Goal: Check status: Check status

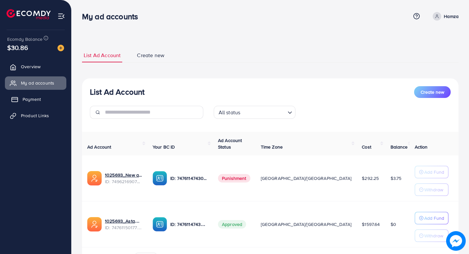
click at [43, 99] on link "Payment" at bounding box center [35, 99] width 61 height 13
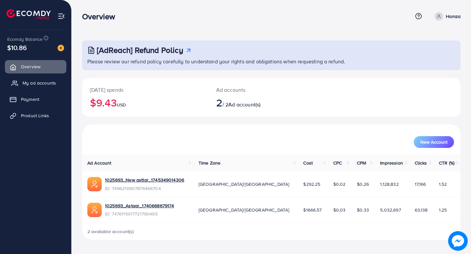
click at [46, 87] on link "My ad accounts" at bounding box center [35, 83] width 61 height 13
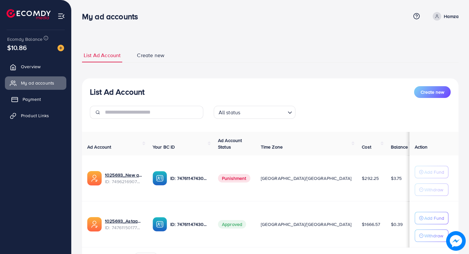
click at [37, 100] on span "Payment" at bounding box center [32, 99] width 18 height 7
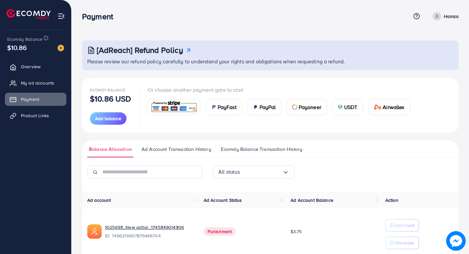
click at [162, 152] on span "Ad Account Transaction History" at bounding box center [177, 149] width 70 height 7
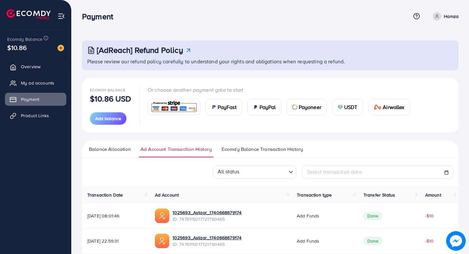
click at [108, 154] on link "Balance Allocation" at bounding box center [109, 152] width 45 height 12
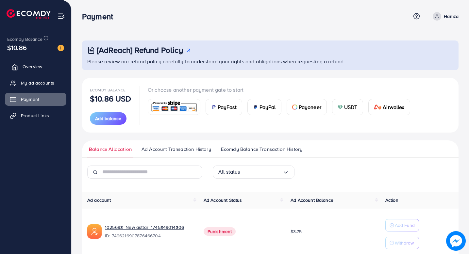
click at [27, 70] on span "Overview" at bounding box center [33, 66] width 20 height 7
